Goal: Transaction & Acquisition: Subscribe to service/newsletter

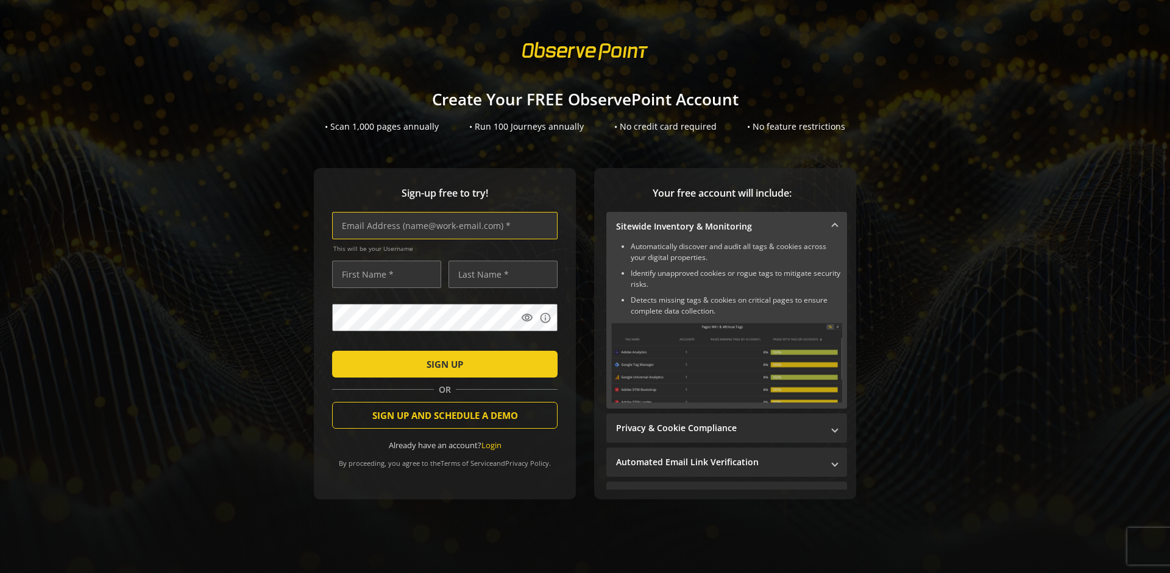
click at [442, 225] on input "text" at bounding box center [444, 225] width 225 height 27
type input "[EMAIL_ADDRESS][DOMAIN_NAME]"
click at [383, 274] on input "text" at bounding box center [386, 274] width 109 height 27
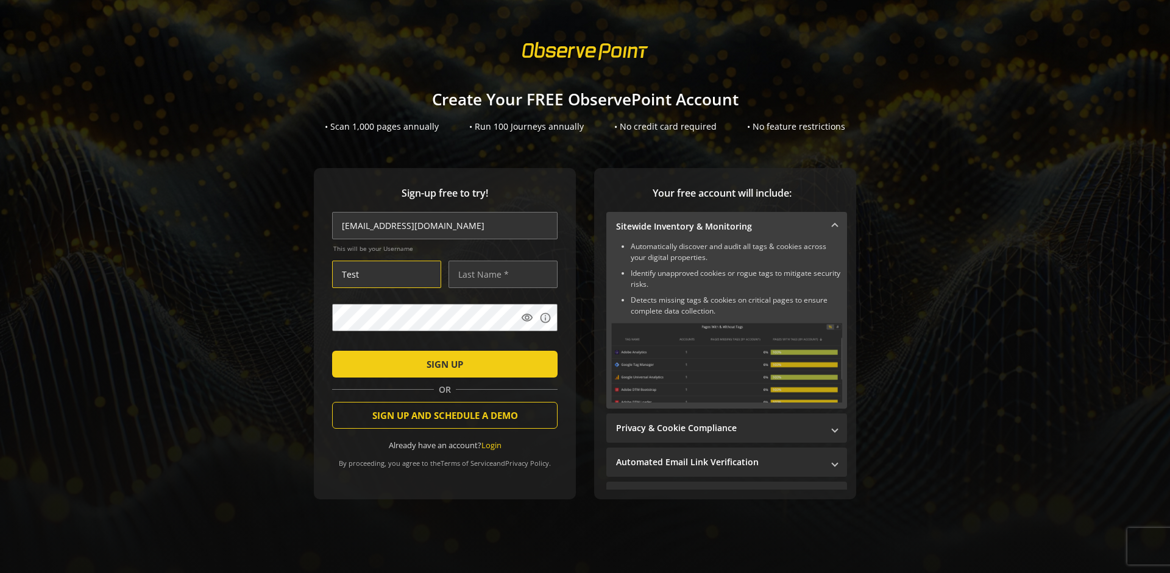
type input "Test"
click at [500, 274] on input "text" at bounding box center [503, 274] width 109 height 27
type input "Test"
click at [442, 364] on span "SIGN UP" at bounding box center [445, 364] width 37 height 22
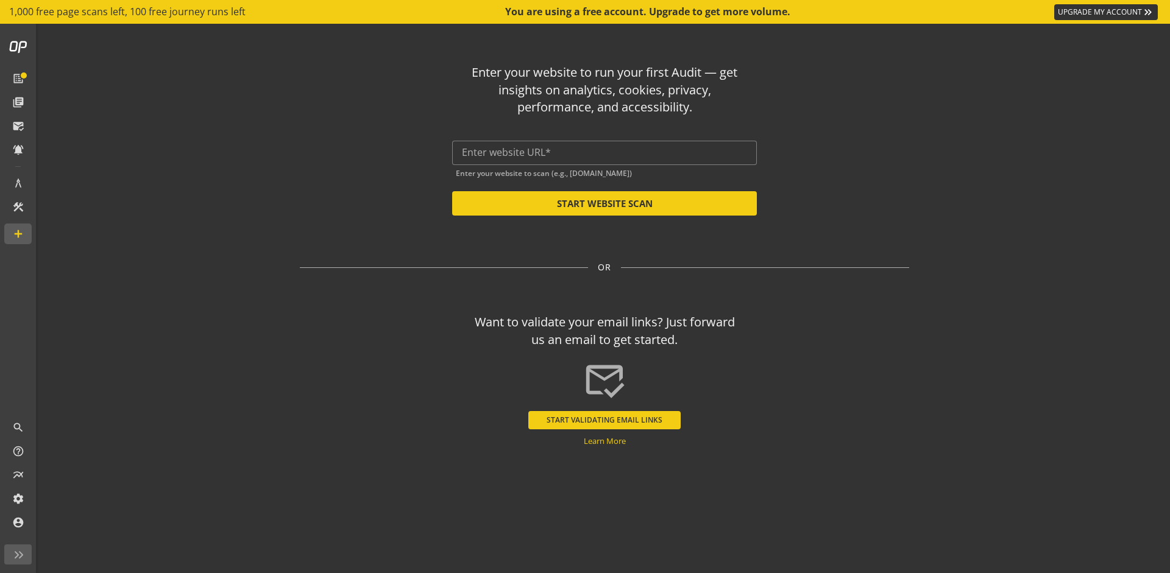
click at [605, 420] on button "START VALIDATING EMAIL LINKS" at bounding box center [604, 420] width 152 height 18
